Goal: Check status

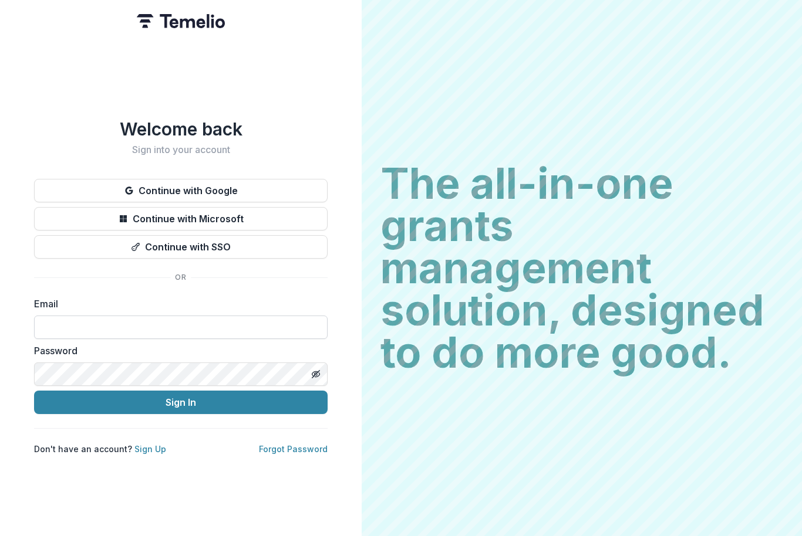
click at [215, 331] on input at bounding box center [180, 327] width 293 height 23
type input "**********"
click at [189, 391] on button "Sign In" at bounding box center [180, 402] width 293 height 23
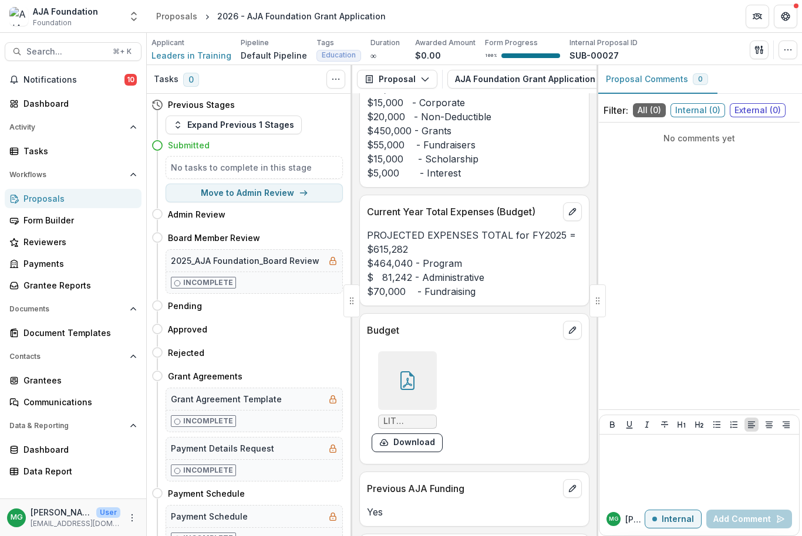
scroll to position [6579, 0]
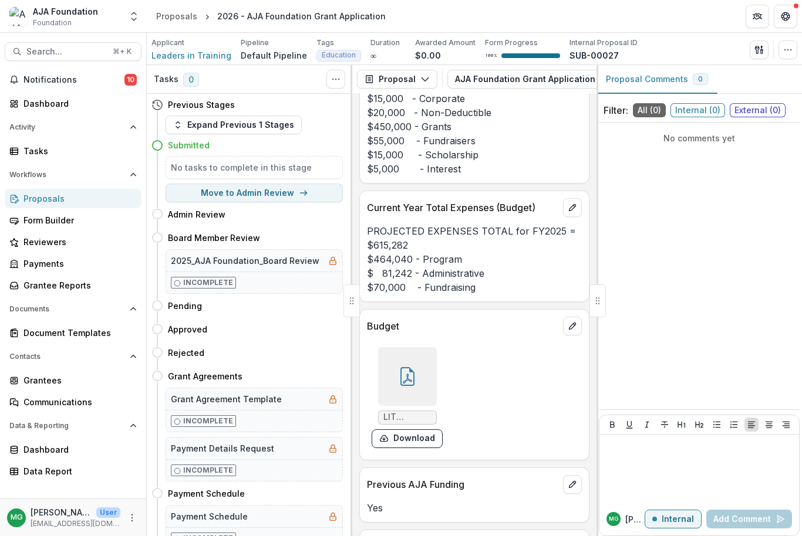
click at [411, 386] on icon at bounding box center [407, 376] width 19 height 19
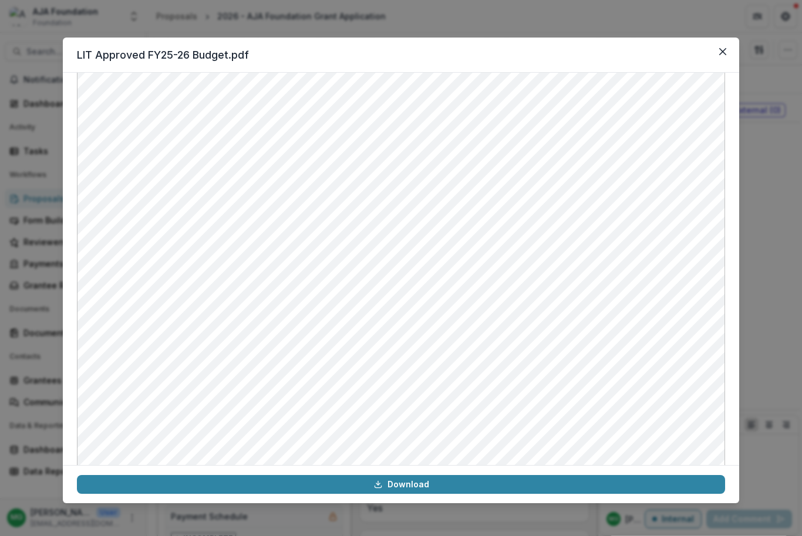
scroll to position [236, 0]
click at [800, 248] on div "LIT Approved FY25-26 Budget.pdf Download" at bounding box center [401, 268] width 802 height 536
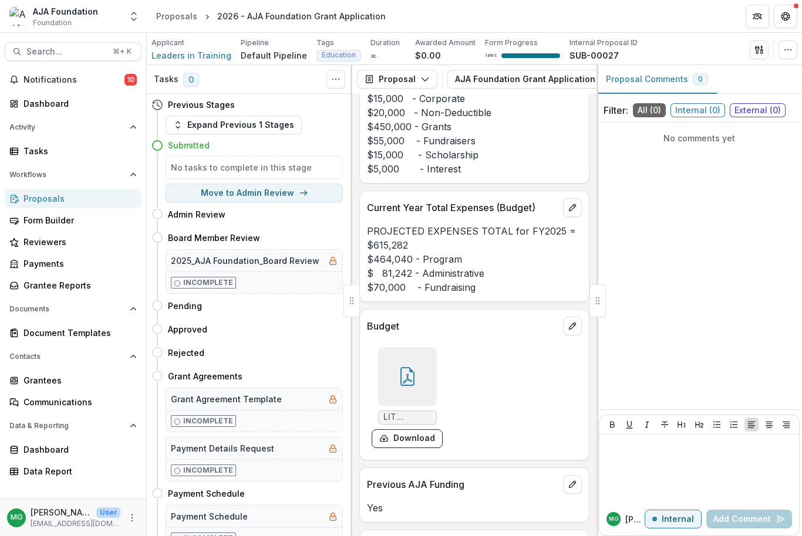
click at [783, 281] on div "No comments yet" at bounding box center [699, 266] width 201 height 278
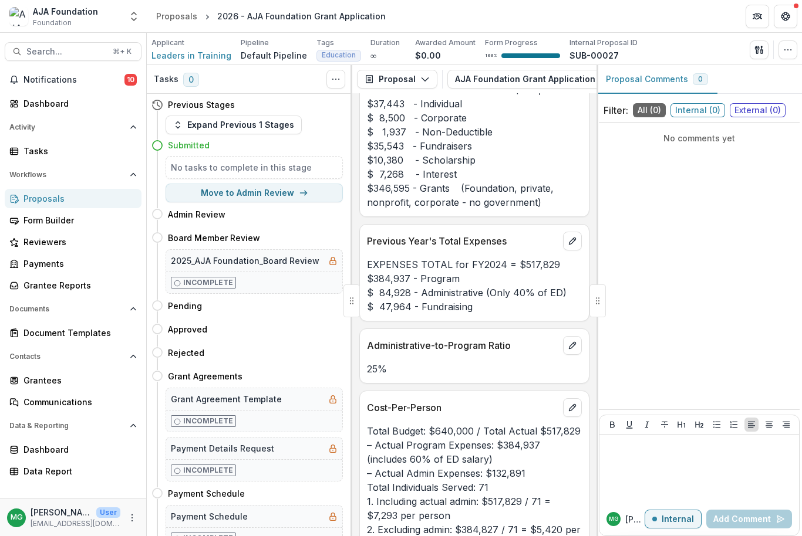
scroll to position [5743, 0]
